Goal: Information Seeking & Learning: Find contact information

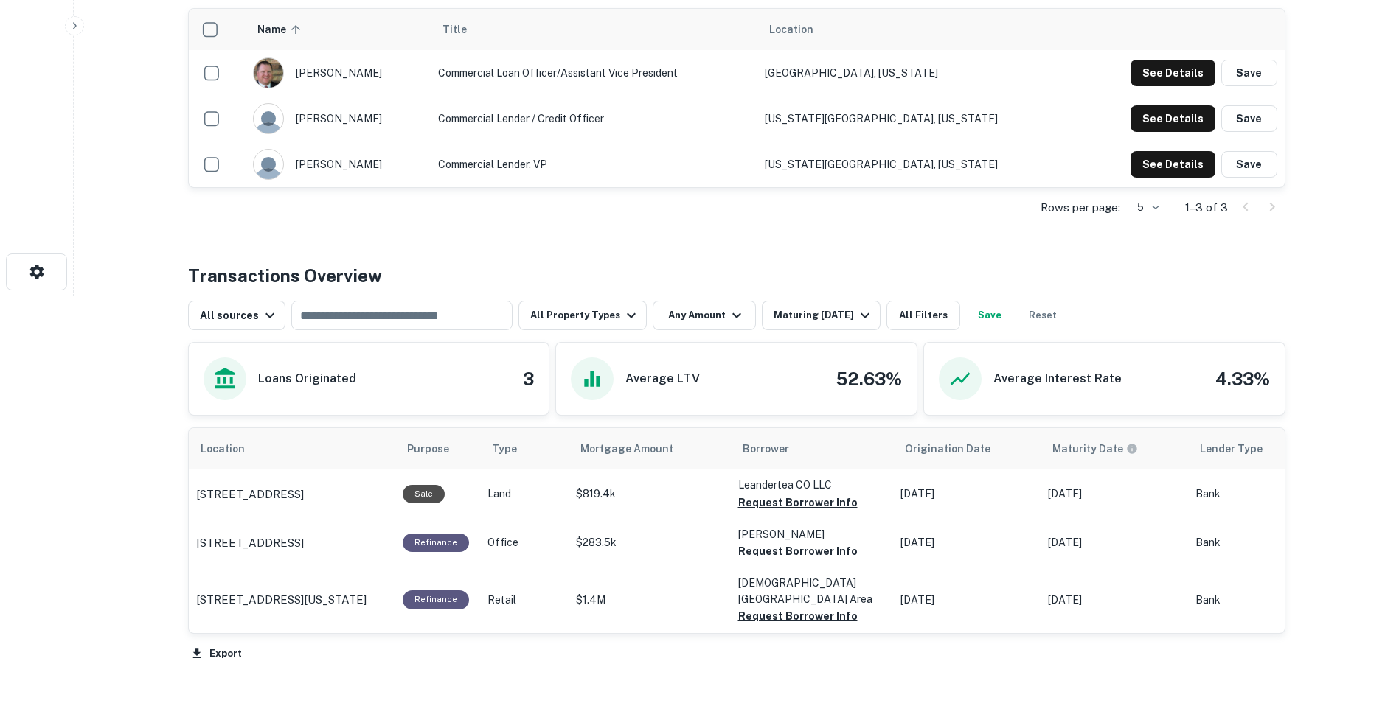
scroll to position [442, 0]
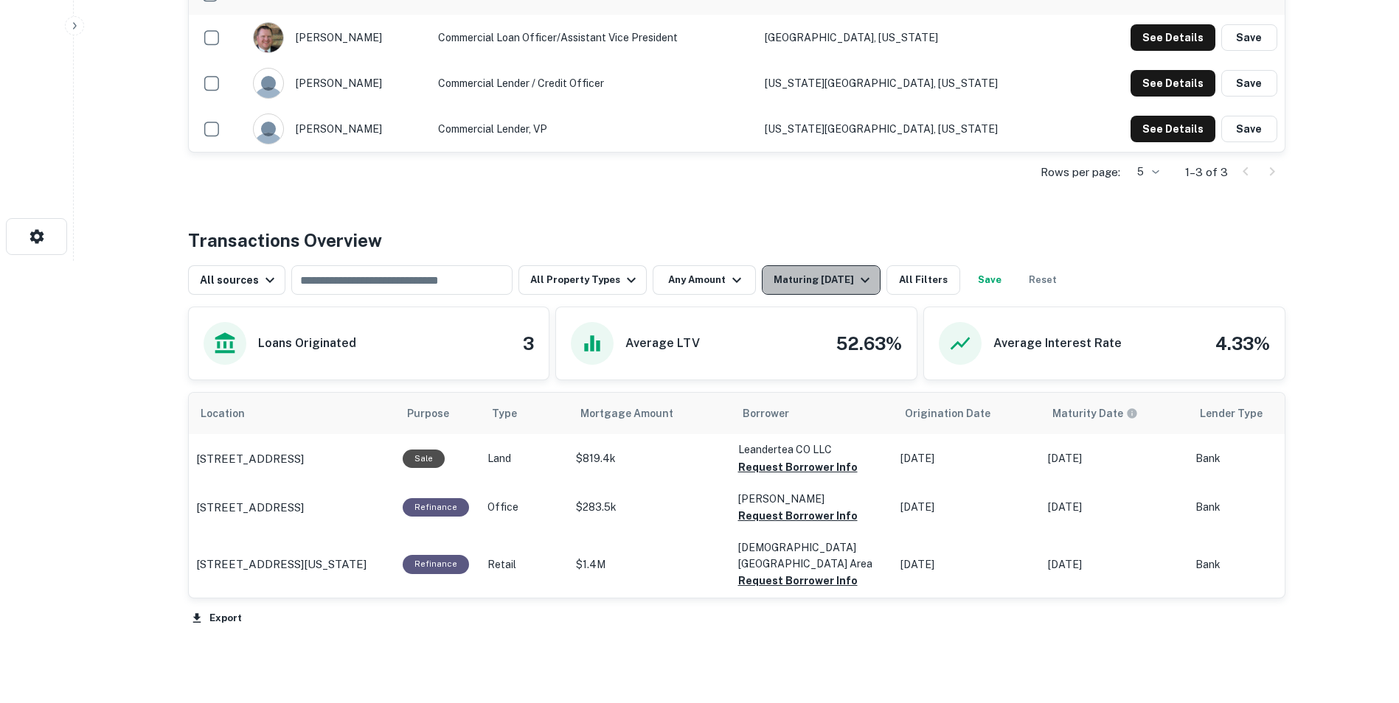
click at [788, 282] on div "Maturing In 1 Year" at bounding box center [824, 280] width 100 height 18
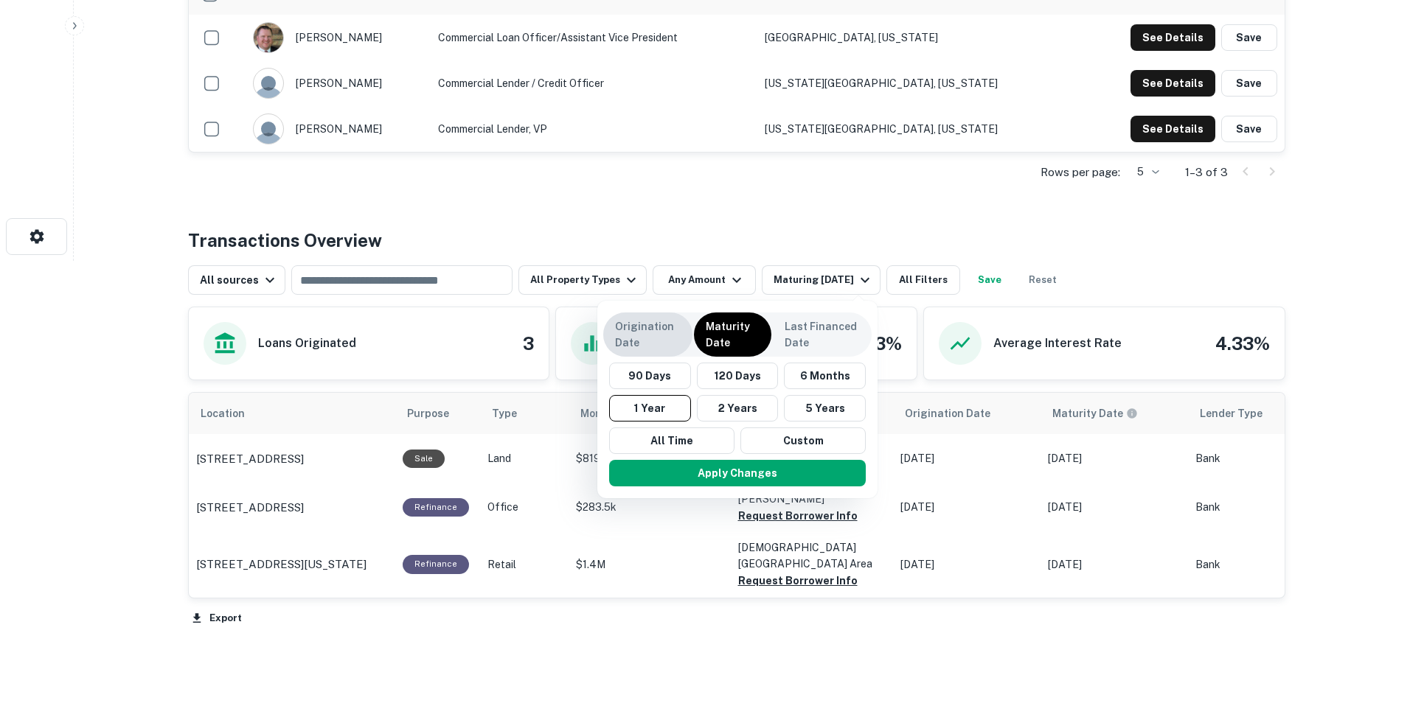
click at [653, 341] on p "Origination Date" at bounding box center [648, 335] width 66 height 32
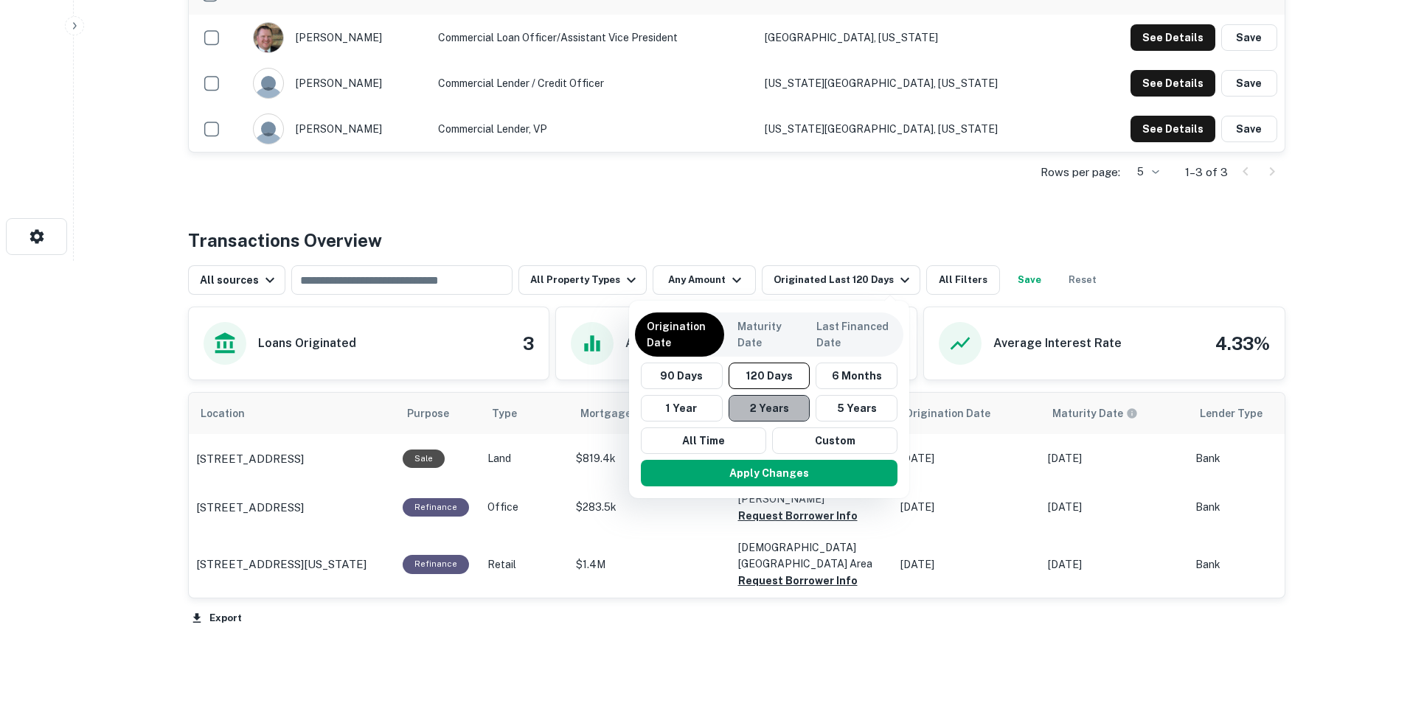
click at [786, 414] on button "2 Years" at bounding box center [770, 408] width 82 height 27
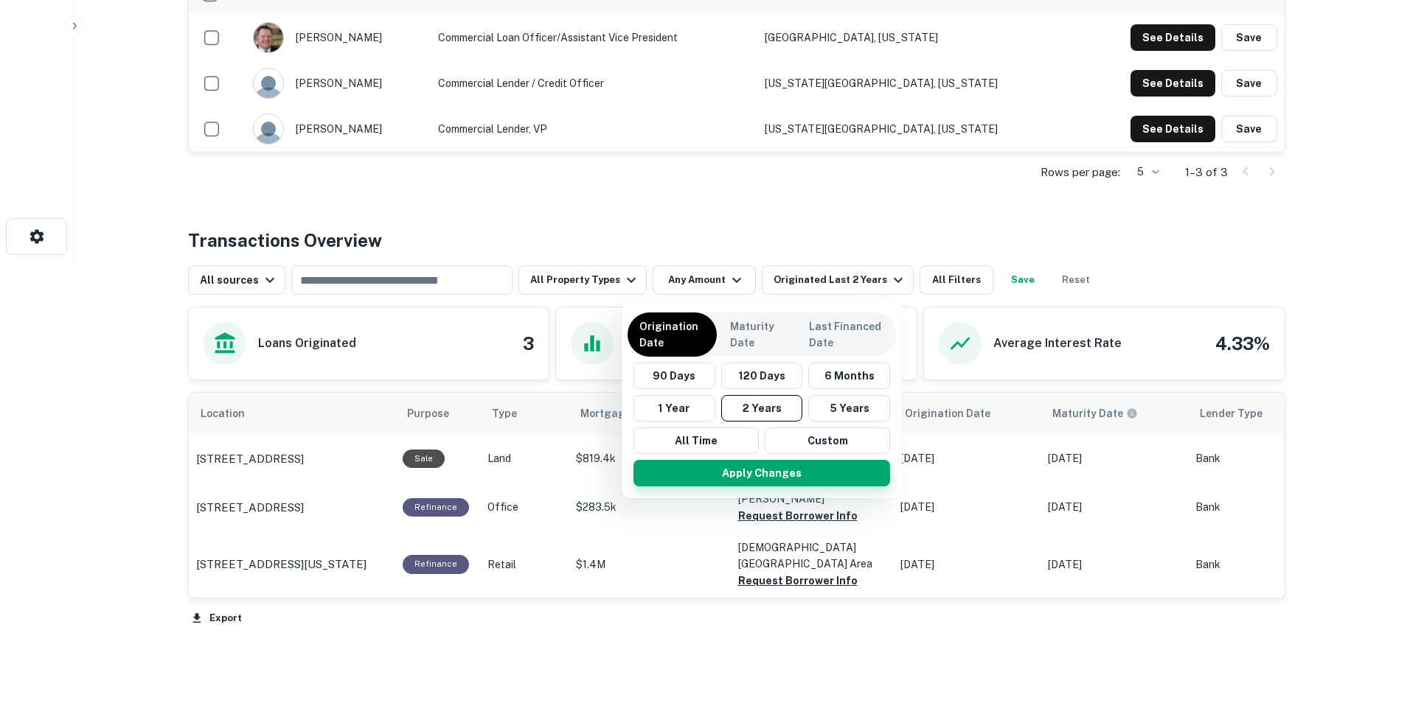
click at [789, 483] on button "Apply Changes" at bounding box center [761, 473] width 257 height 27
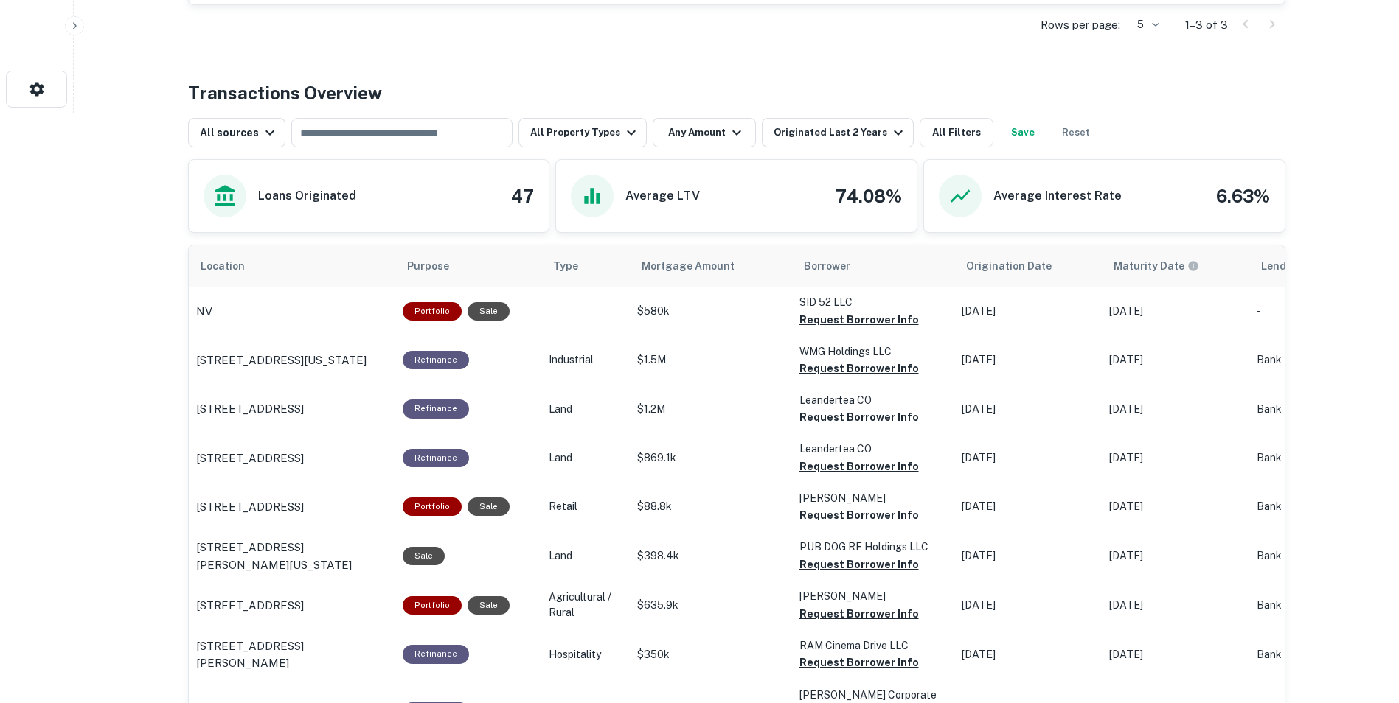
scroll to position [516, 0]
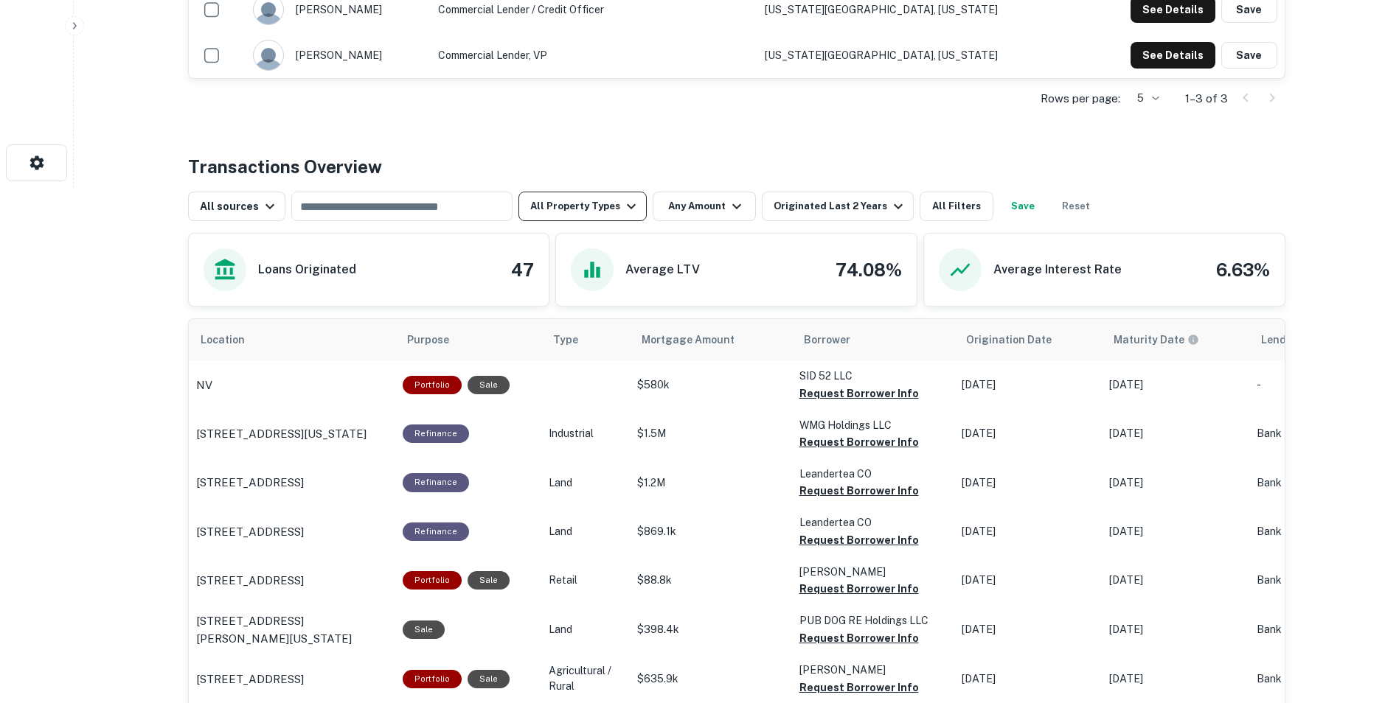
click at [605, 214] on button "All Property Types" at bounding box center [582, 206] width 128 height 29
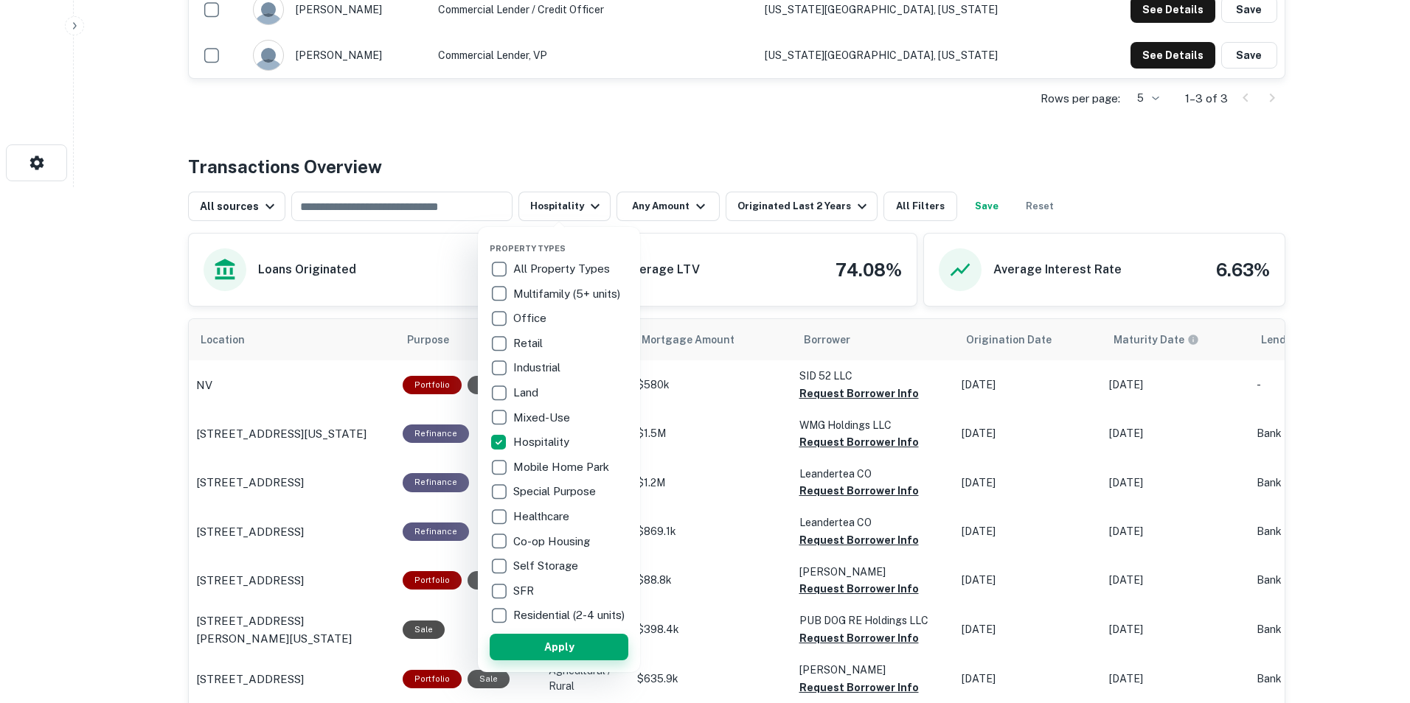
click at [572, 656] on button "Apply" at bounding box center [559, 647] width 139 height 27
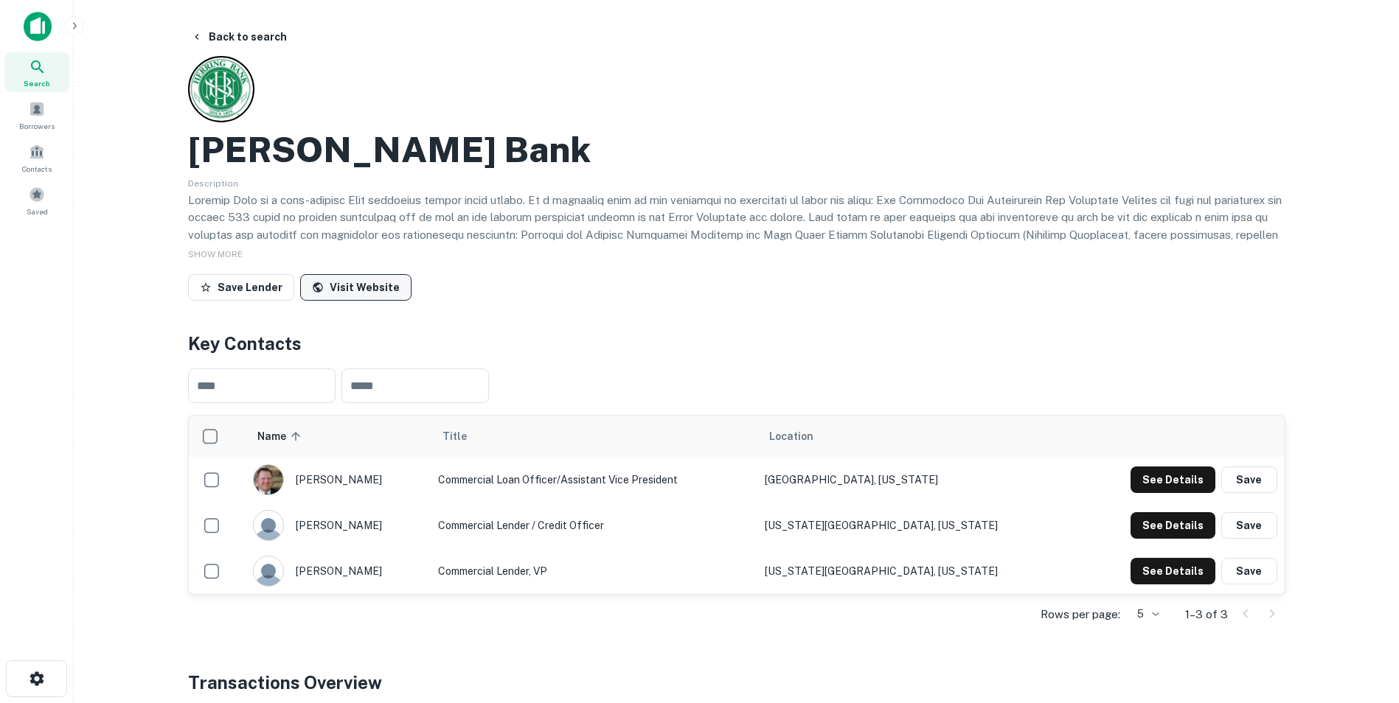
click at [328, 278] on link "Visit Website" at bounding box center [355, 287] width 111 height 27
click at [216, 38] on button "Back to search" at bounding box center [239, 37] width 108 height 27
click at [225, 45] on button "Back to search" at bounding box center [239, 37] width 108 height 27
click at [25, 69] on div "Search" at bounding box center [36, 72] width 65 height 40
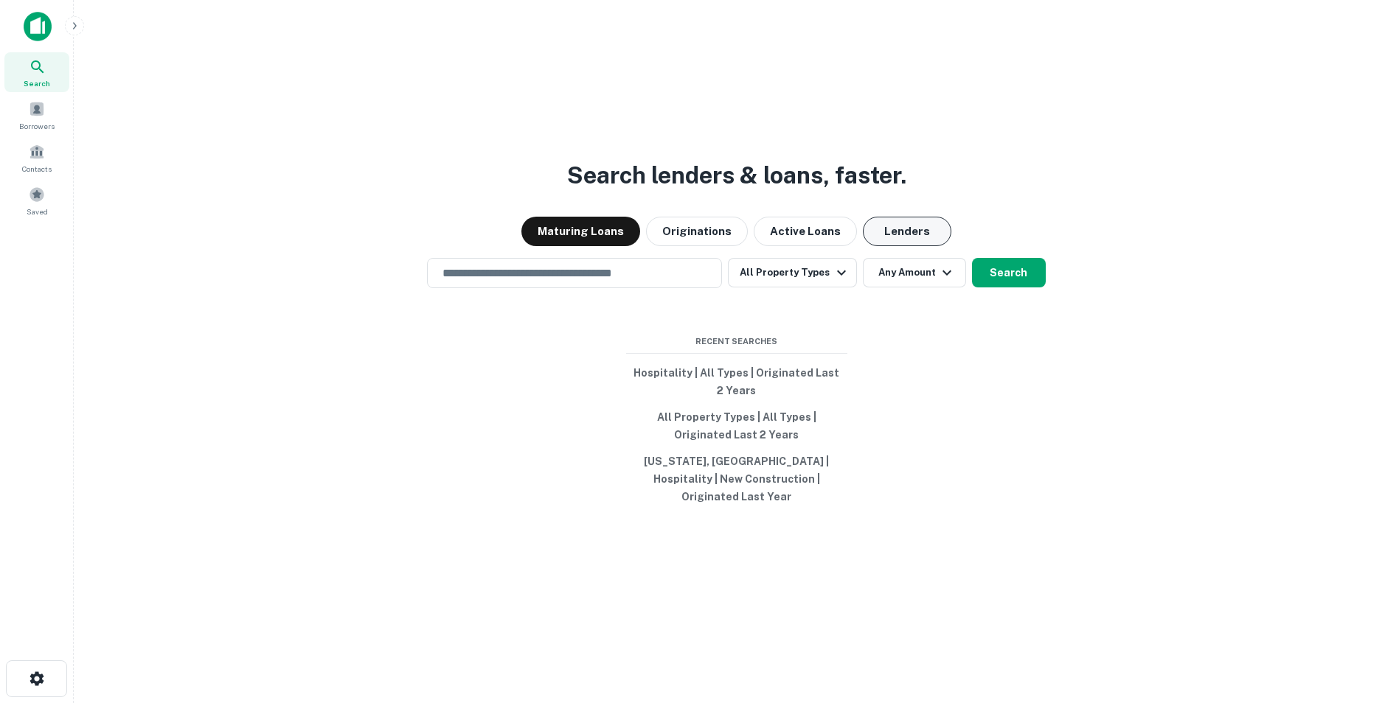
click at [888, 240] on button "Lenders" at bounding box center [907, 231] width 88 height 29
click at [558, 282] on input "text" at bounding box center [575, 273] width 282 height 17
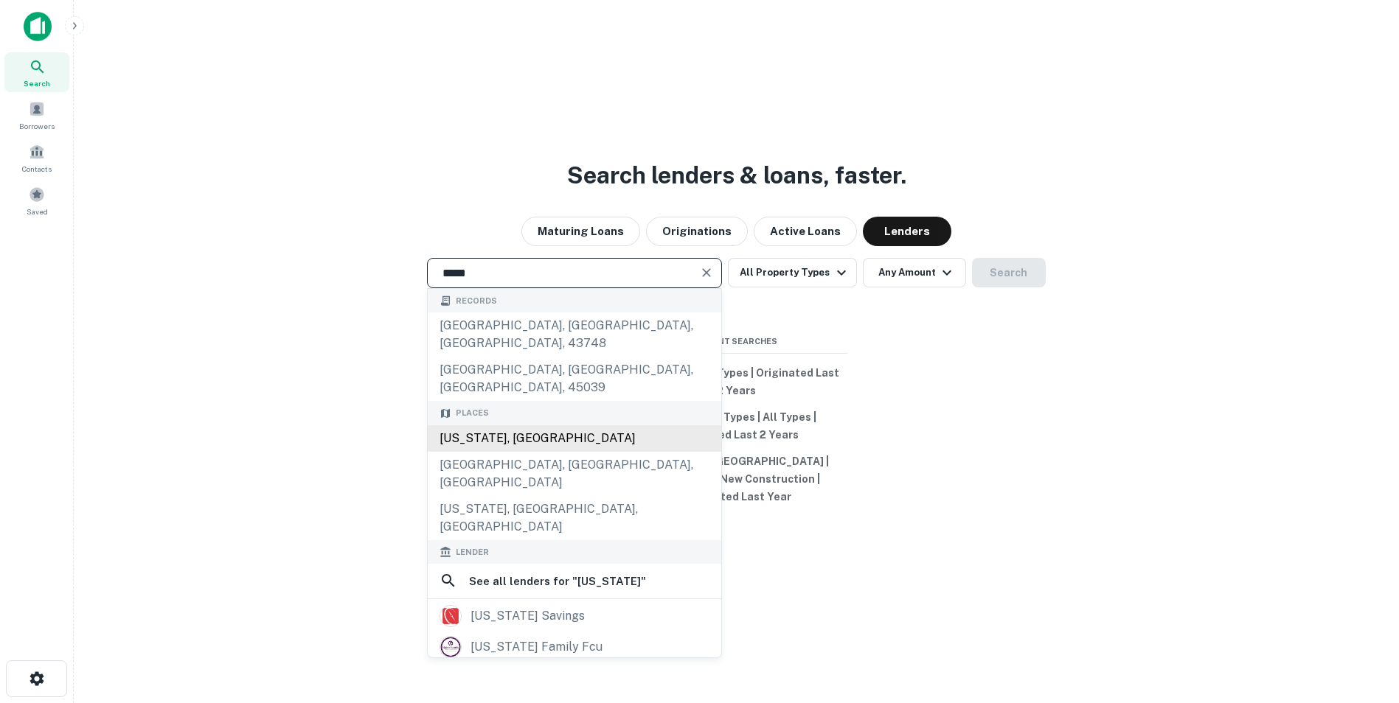
click at [555, 425] on div "[US_STATE], [GEOGRAPHIC_DATA]" at bounding box center [574, 438] width 293 height 27
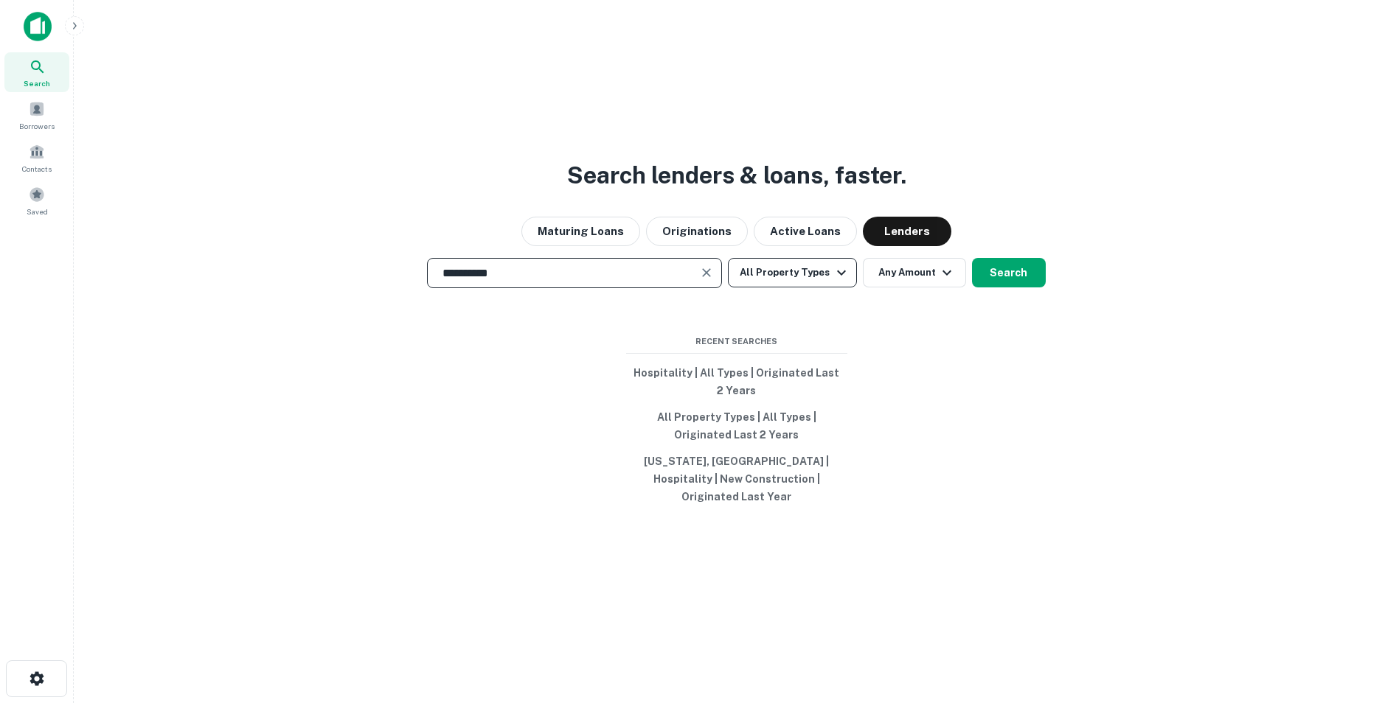
type input "**********"
click at [776, 288] on button "All Property Types" at bounding box center [792, 272] width 128 height 29
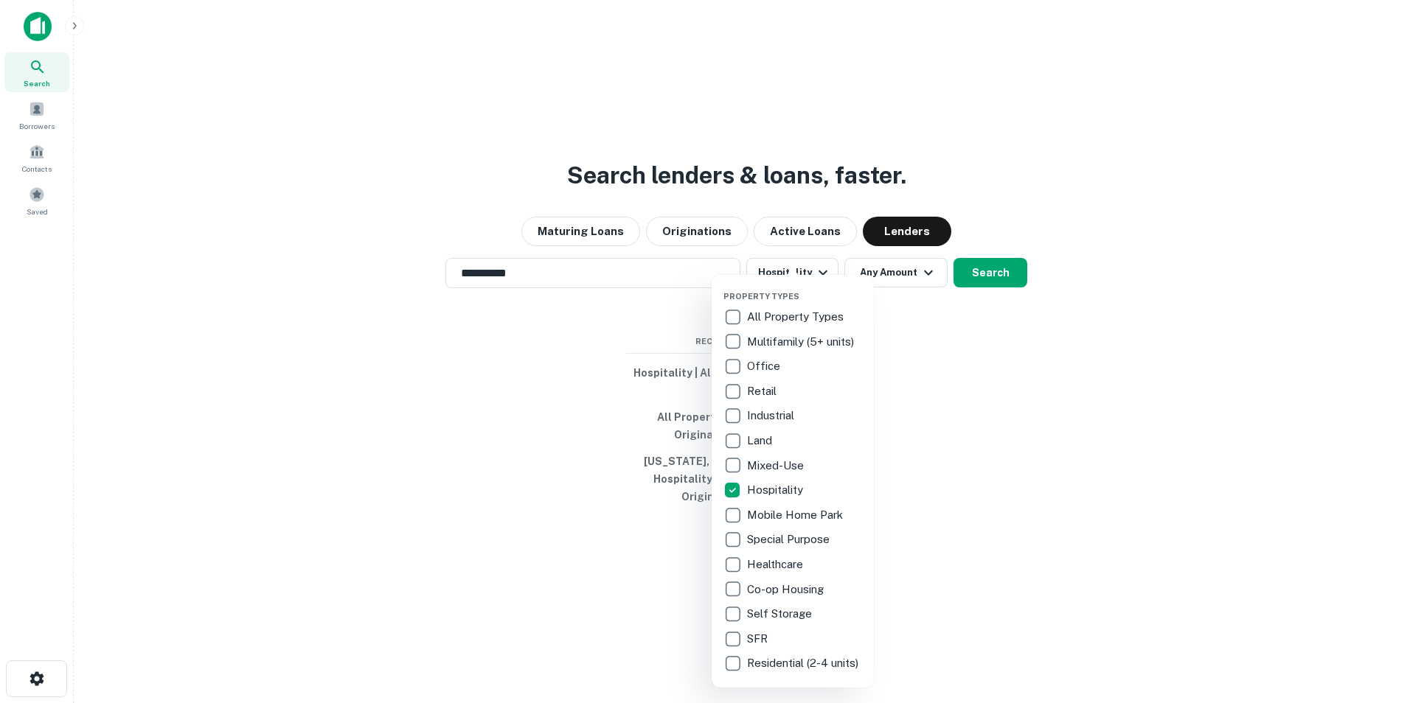
click at [969, 391] on div at bounding box center [705, 351] width 1410 height 703
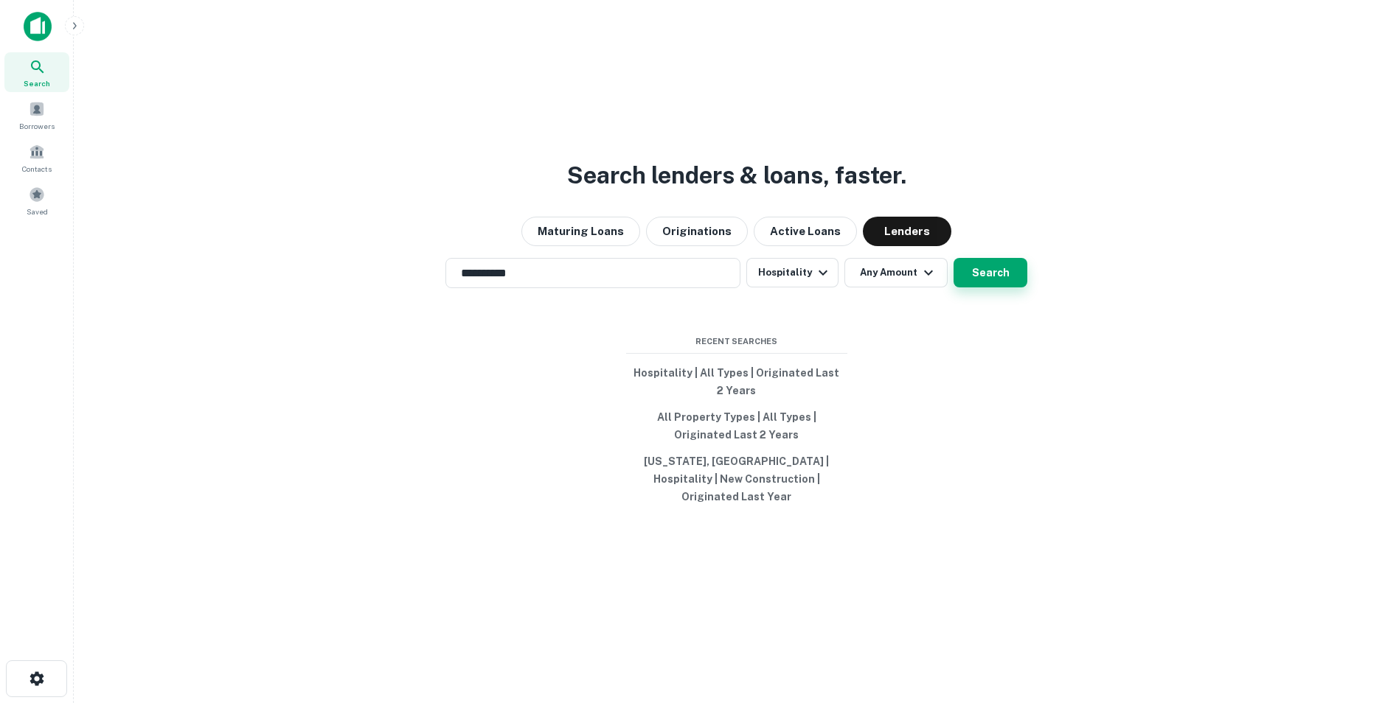
click at [985, 282] on button "Search" at bounding box center [990, 272] width 74 height 29
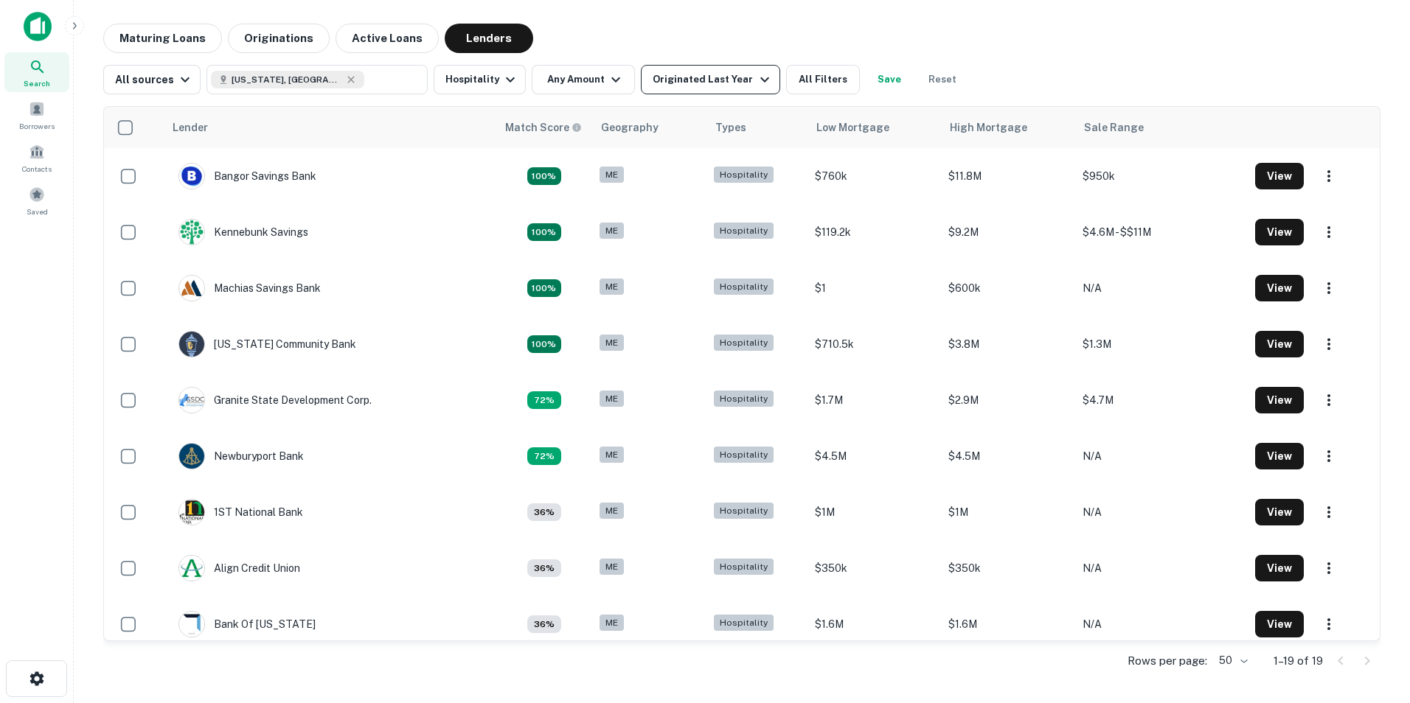
click at [727, 74] on div "Originated Last Year" at bounding box center [713, 80] width 120 height 18
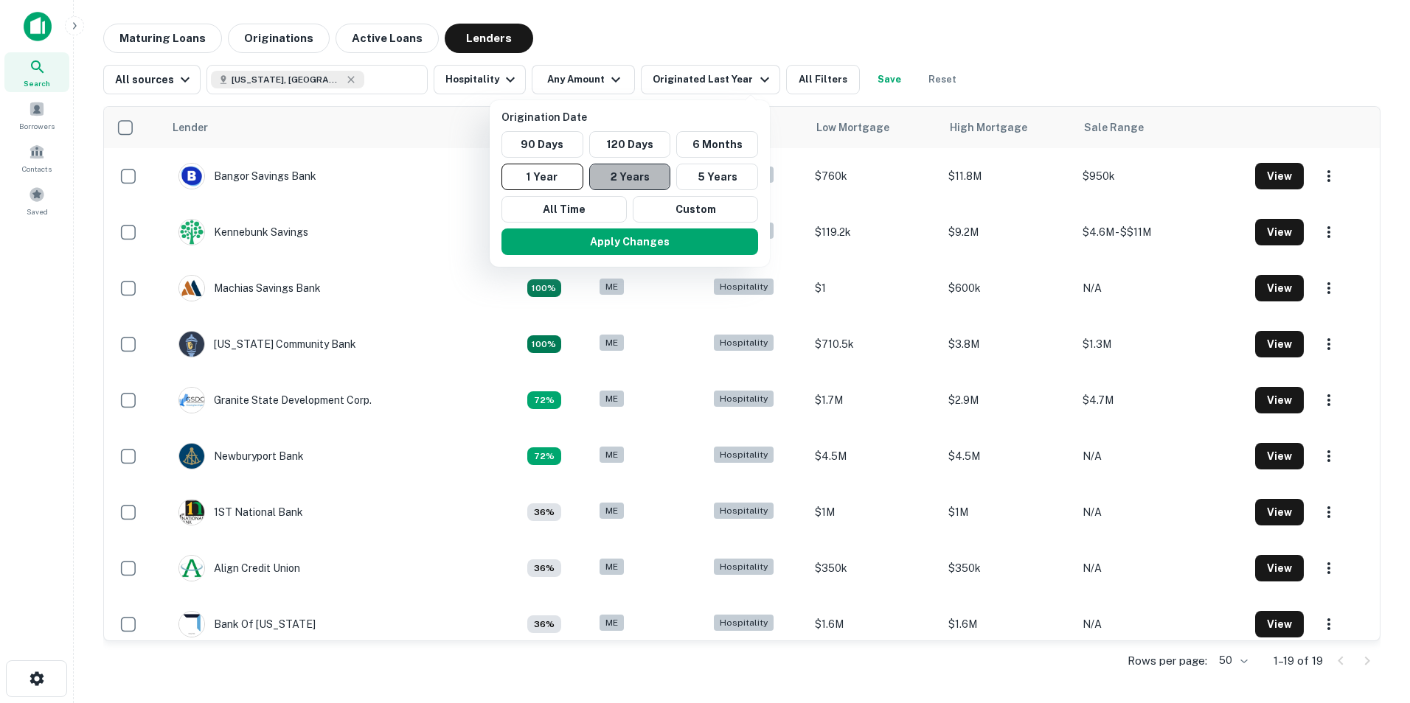
click at [630, 173] on button "2 Years" at bounding box center [630, 177] width 82 height 27
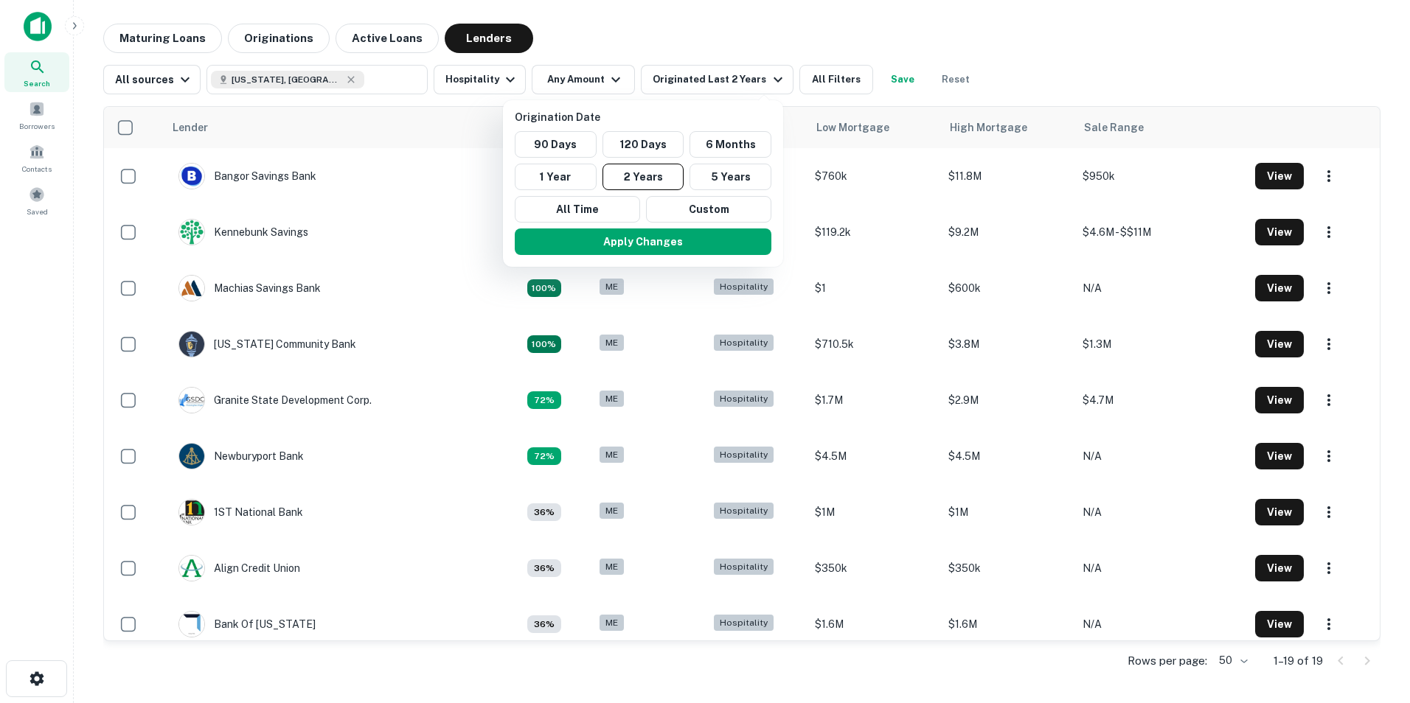
click at [833, 80] on div at bounding box center [705, 351] width 1410 height 703
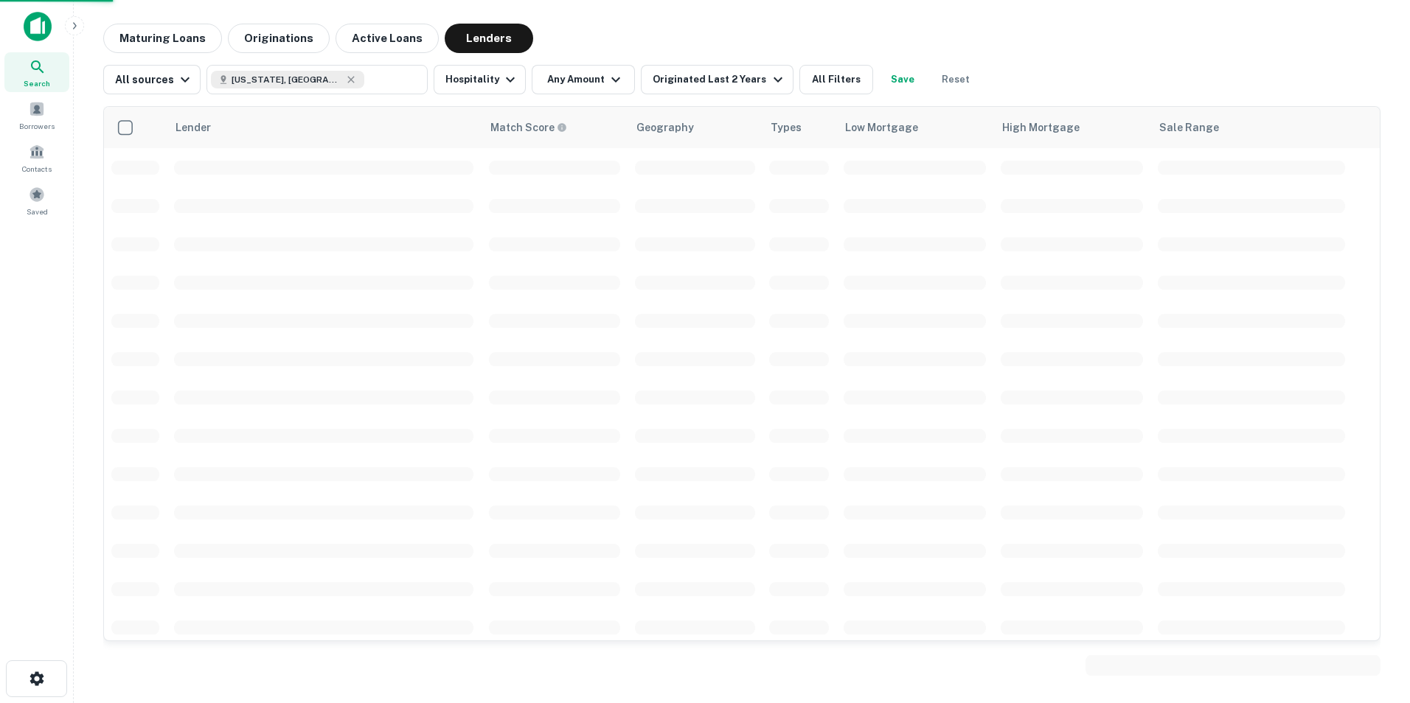
click at [709, 241] on div "Origination Date 90 Days 120 Days 6 Months 1 Year 2 Years 5 Years All Time Cust…" at bounding box center [705, 351] width 1410 height 703
click at [817, 88] on button "All Filters" at bounding box center [836, 79] width 74 height 29
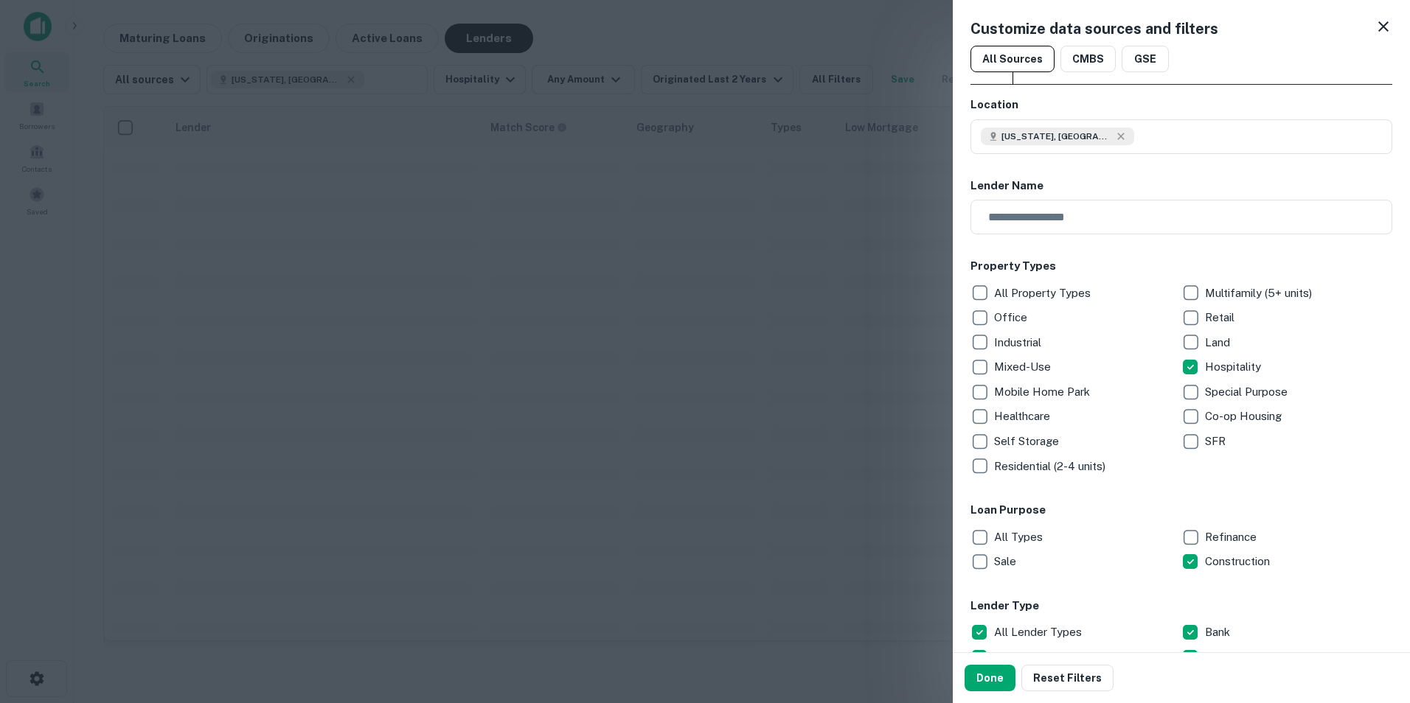
click at [987, 681] on button "Done" at bounding box center [990, 678] width 51 height 27
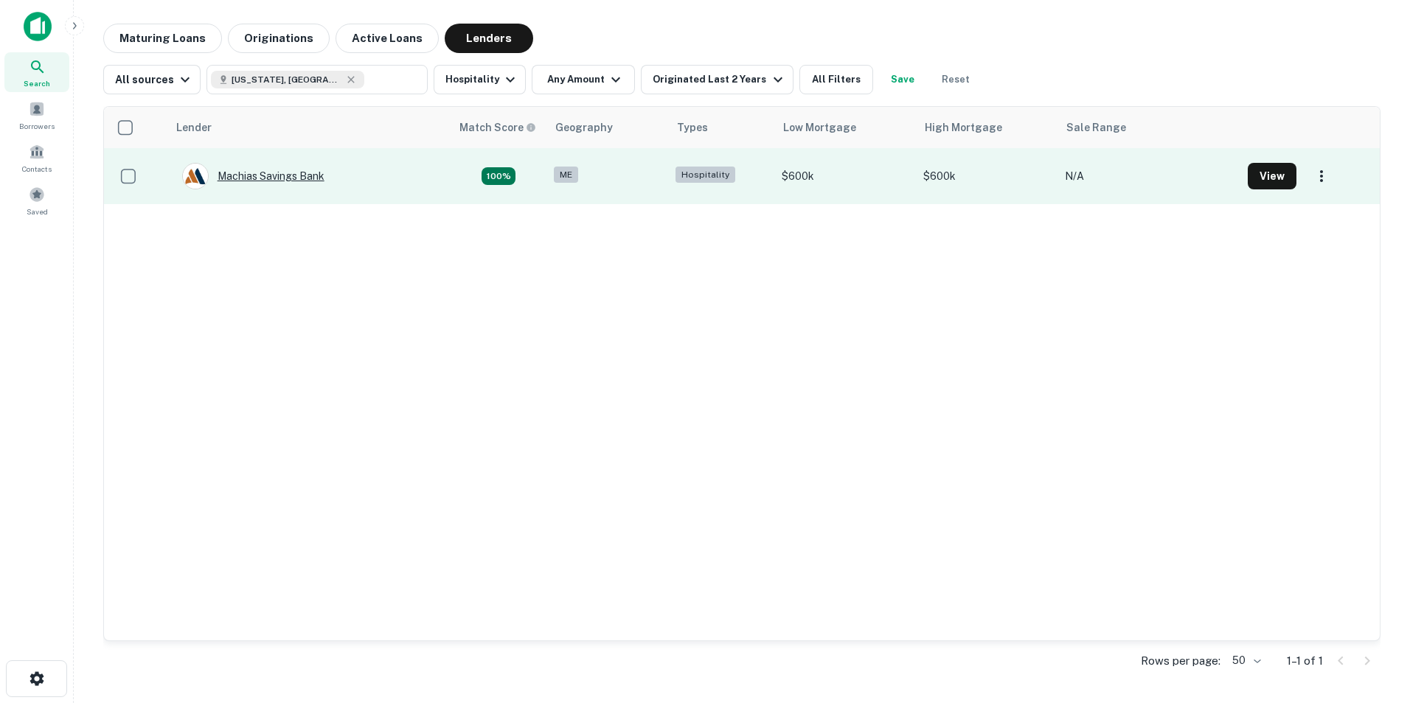
click at [263, 175] on div "Machias Savings Bank" at bounding box center [253, 176] width 142 height 27
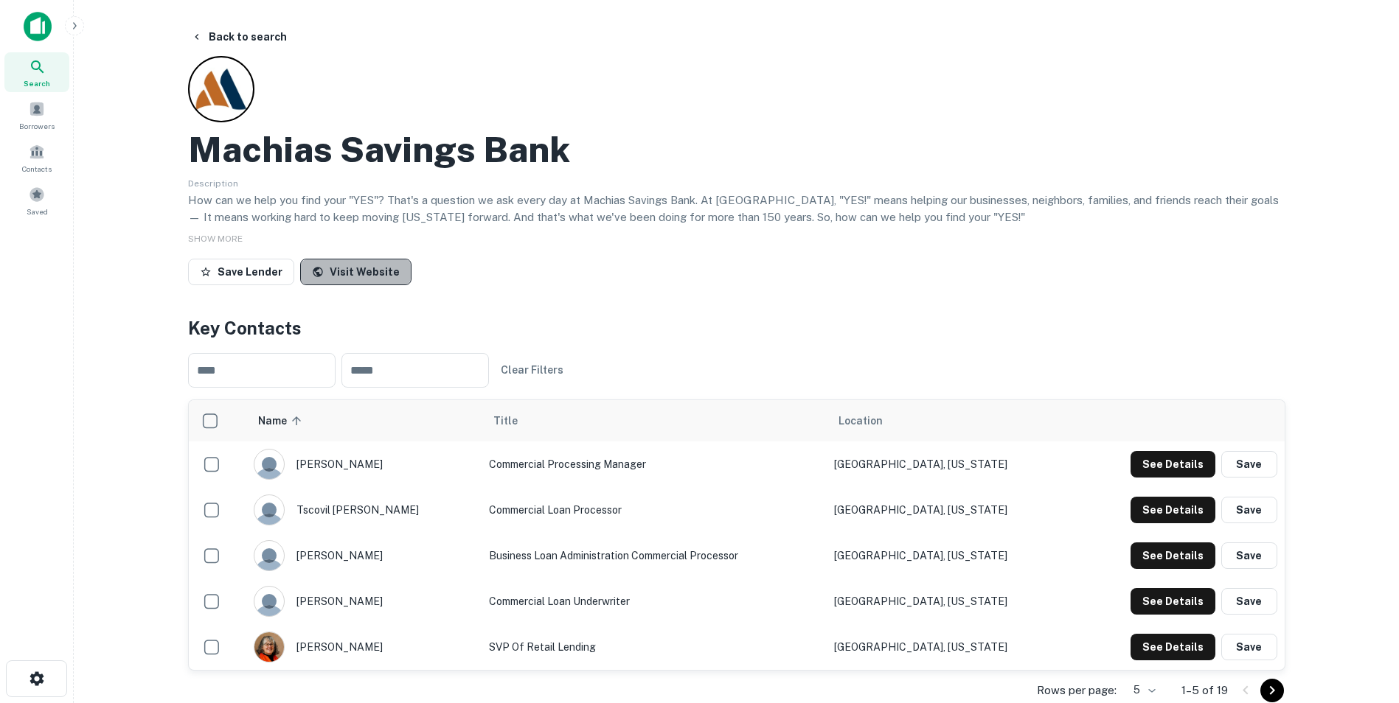
click at [371, 282] on link "Visit Website" at bounding box center [355, 272] width 111 height 27
click at [243, 33] on button "Back to search" at bounding box center [239, 37] width 108 height 27
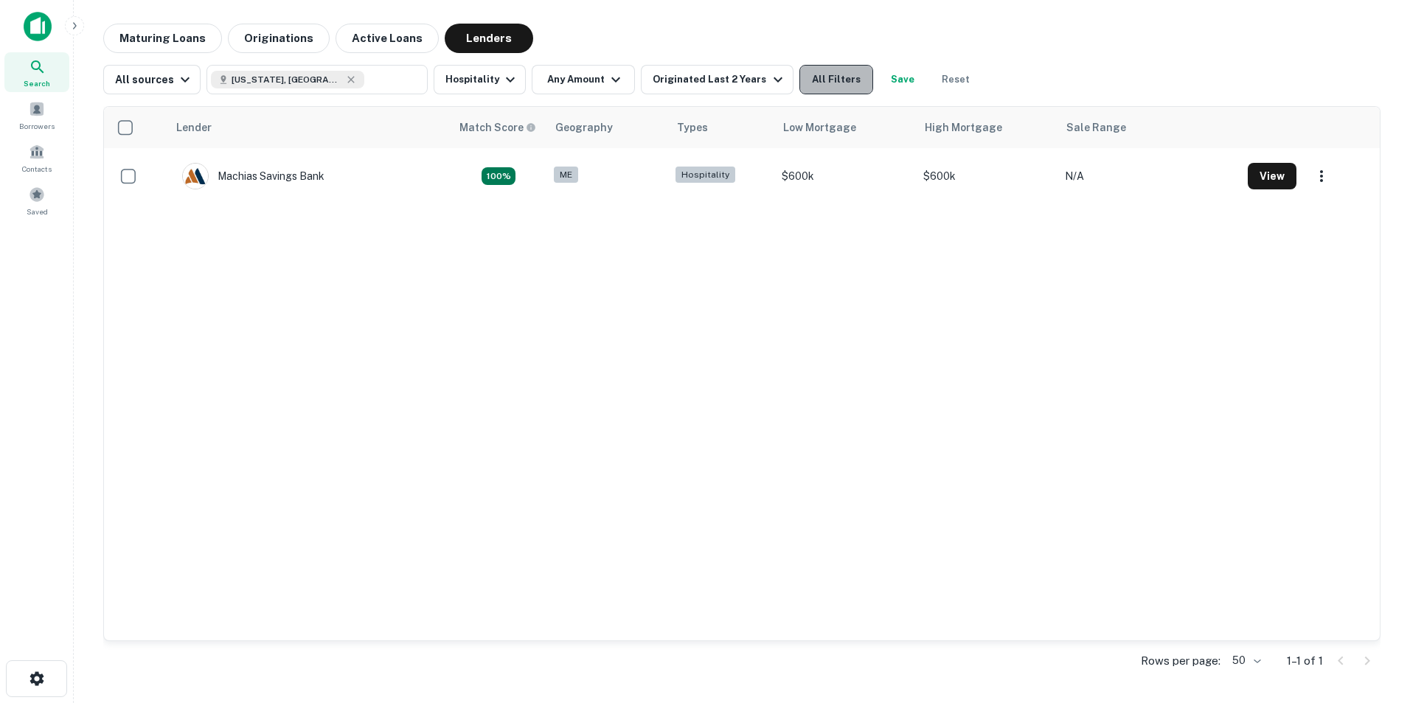
click at [817, 76] on button "All Filters" at bounding box center [836, 79] width 74 height 29
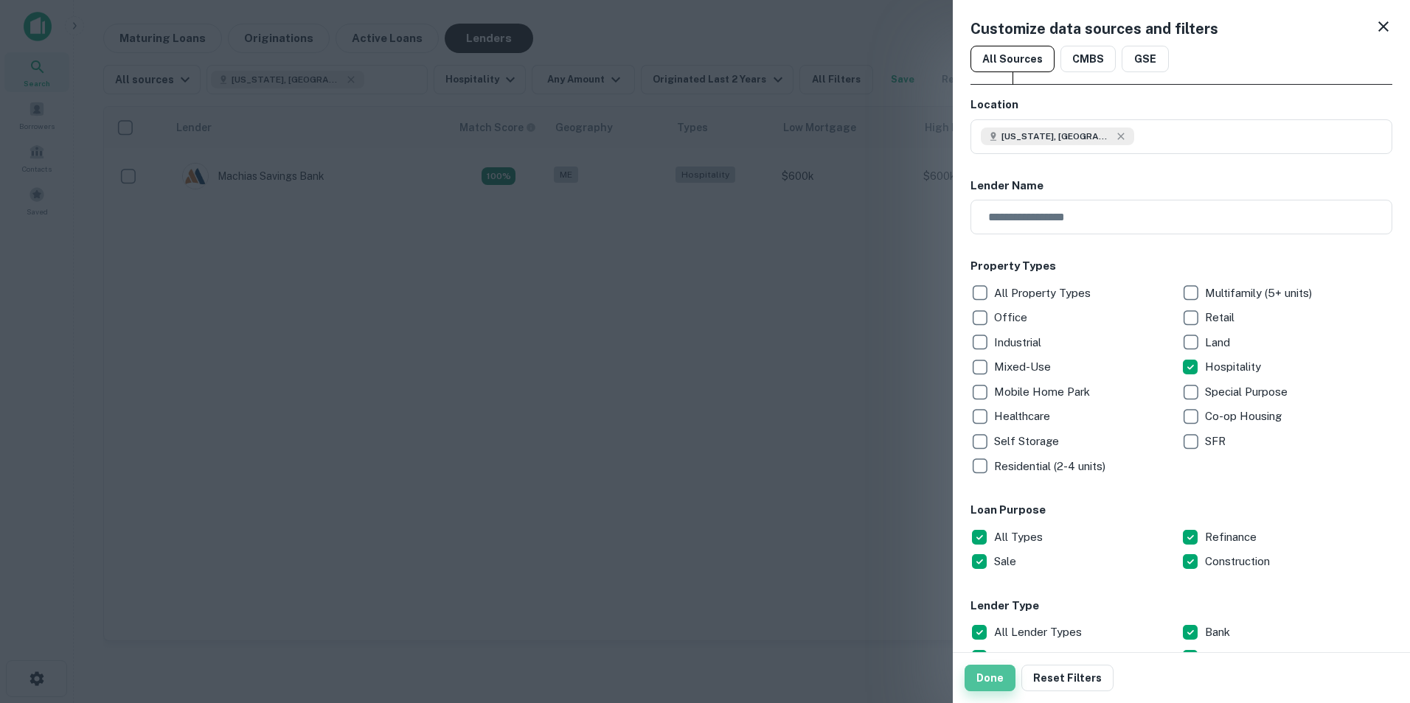
click at [997, 678] on button "Done" at bounding box center [990, 678] width 51 height 27
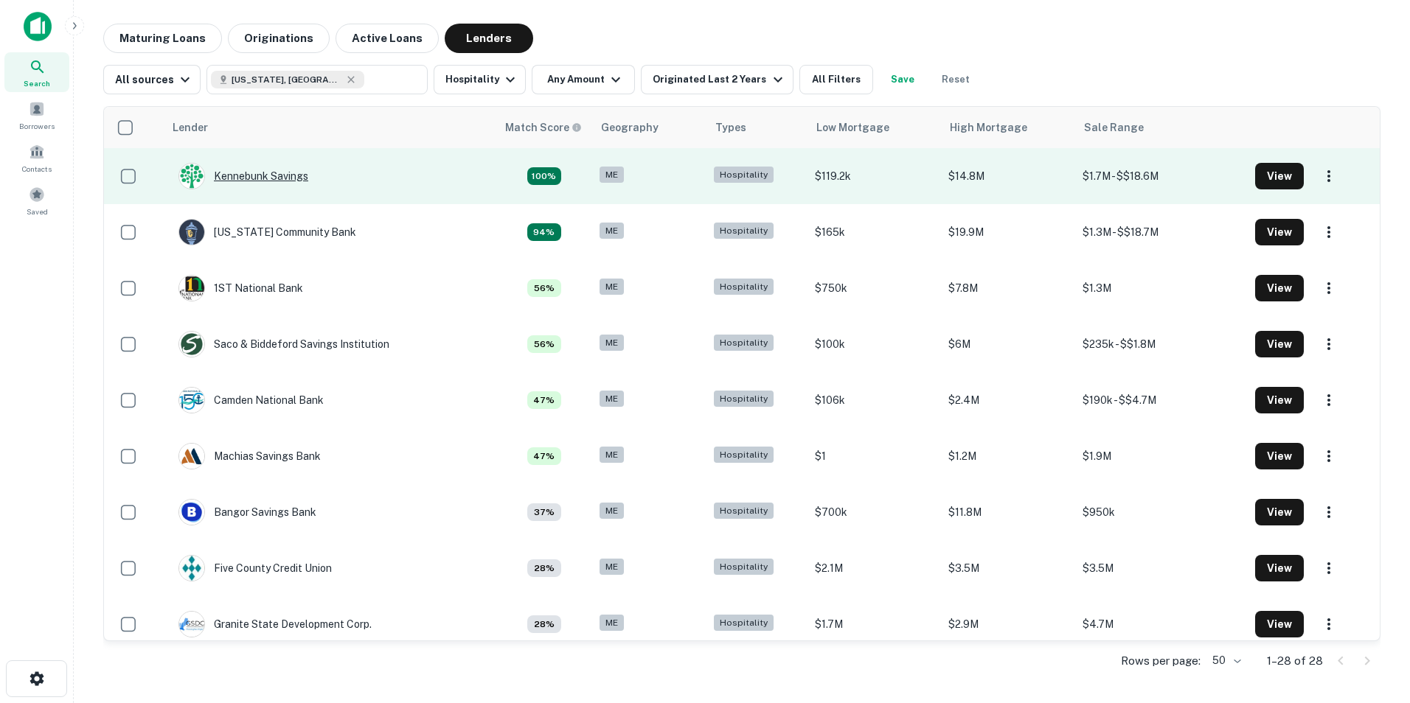
click at [245, 176] on div "Kennebunk Savings" at bounding box center [243, 176] width 130 height 27
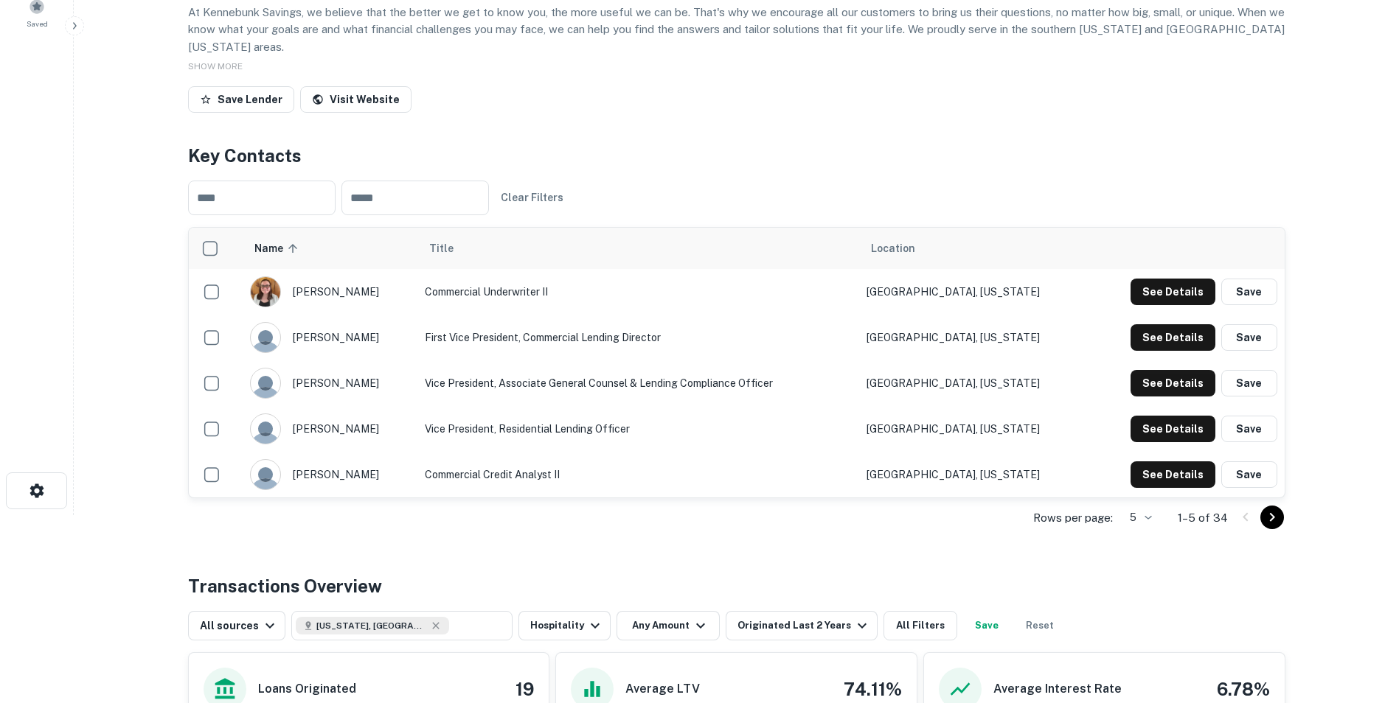
scroll to position [74, 0]
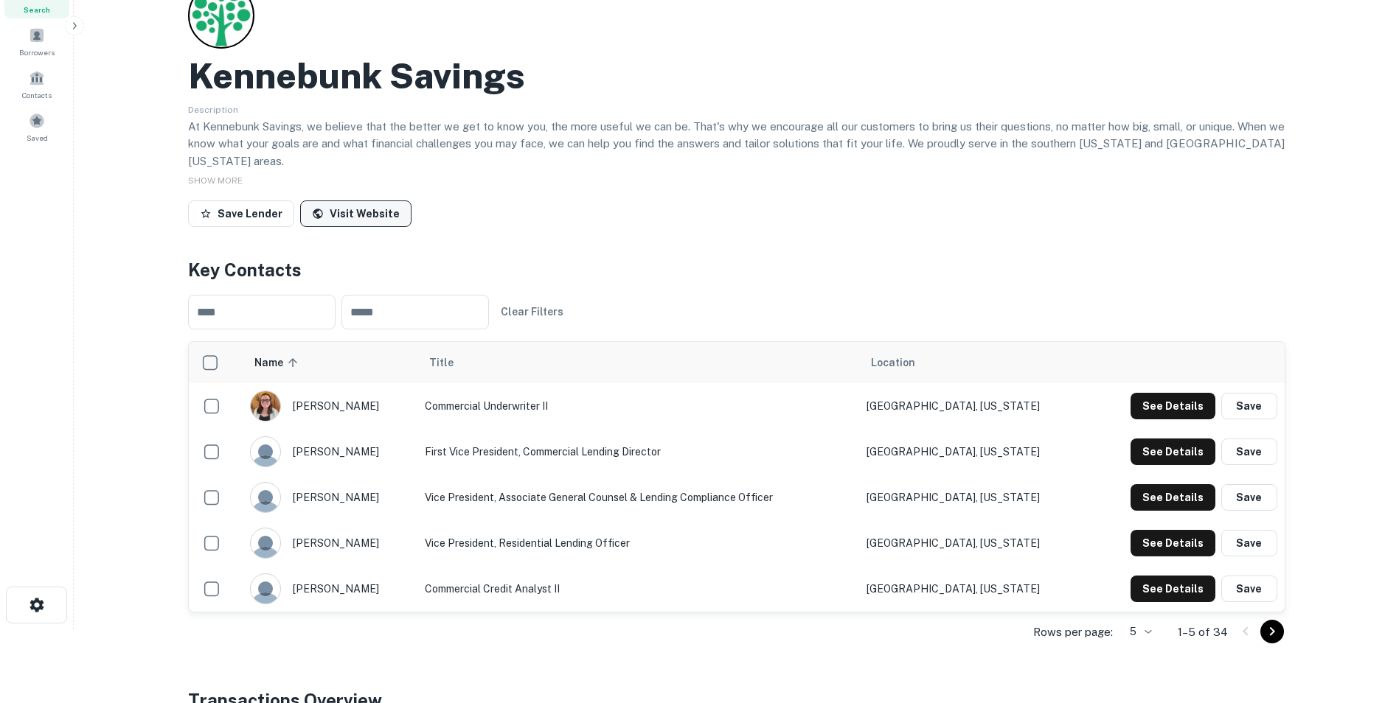
click at [369, 219] on link "Visit Website" at bounding box center [355, 214] width 111 height 27
